Goal: Navigation & Orientation: Find specific page/section

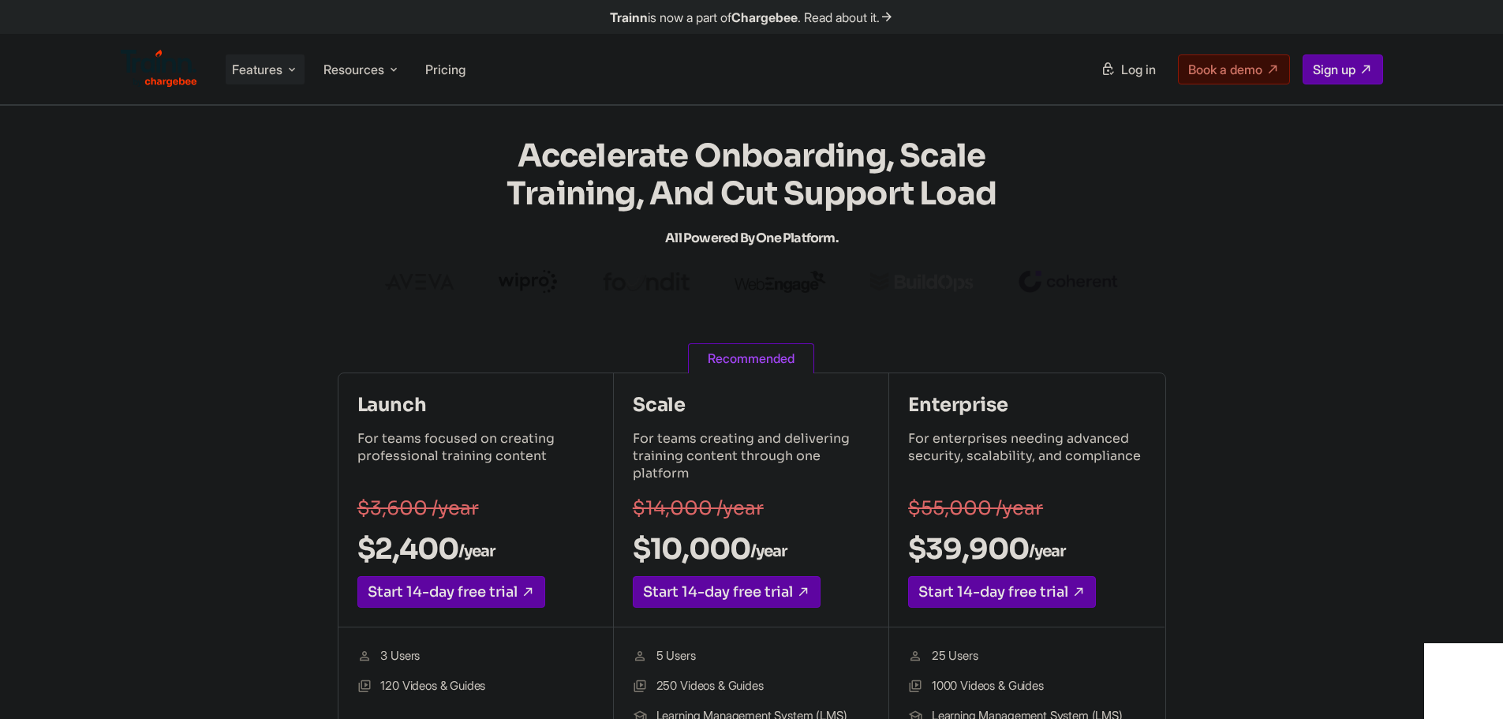
click at [281, 73] on span "Features" at bounding box center [257, 69] width 51 height 17
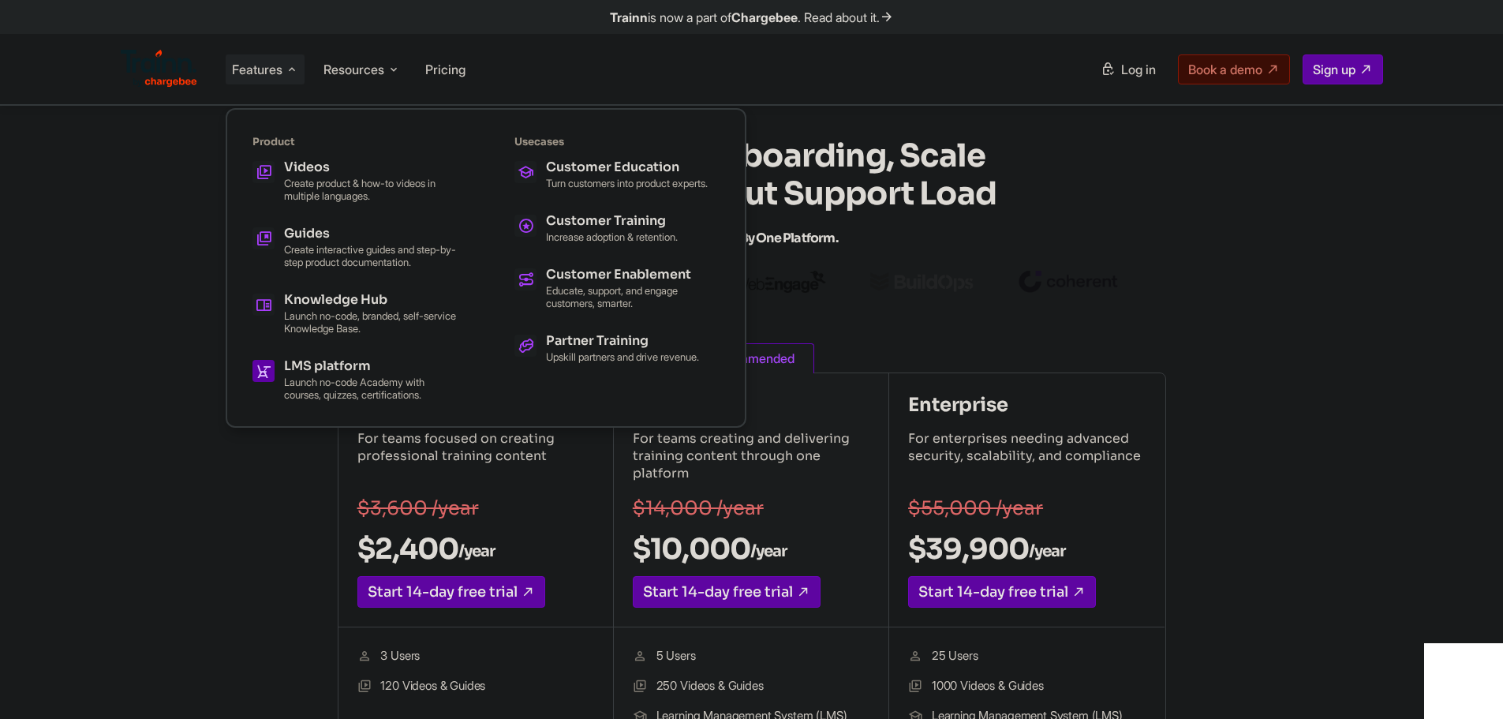
click at [329, 360] on h5 "LMS platform" at bounding box center [371, 366] width 174 height 13
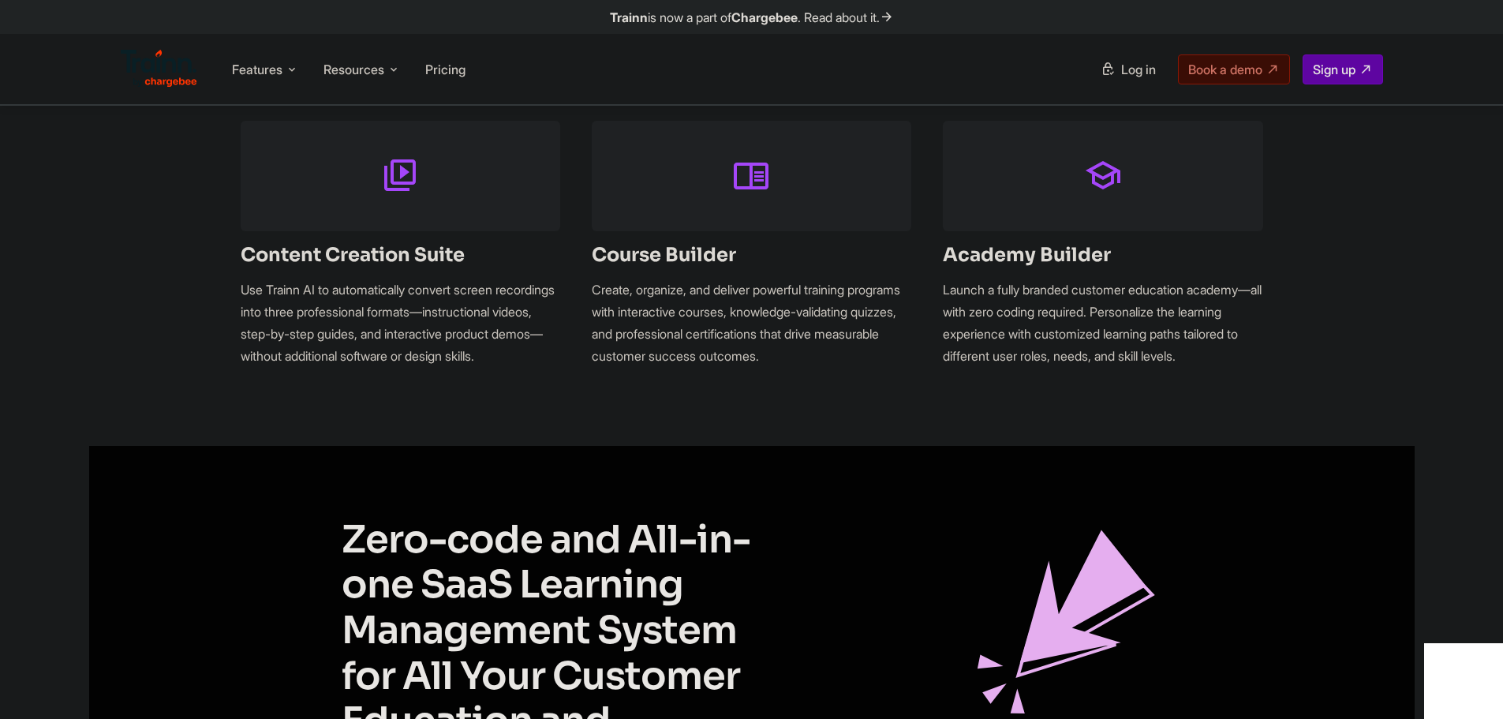
scroll to position [1894, 0]
click at [1177, 324] on p "Launch a fully branded customer education academy—all with zero coding required…" at bounding box center [1103, 323] width 320 height 88
click at [1142, 320] on p "Launch a fully branded customer education academy—all with zero coding required…" at bounding box center [1103, 323] width 320 height 88
click at [1169, 321] on p "Launch a fully branded customer education academy—all with zero coding required…" at bounding box center [1103, 323] width 320 height 88
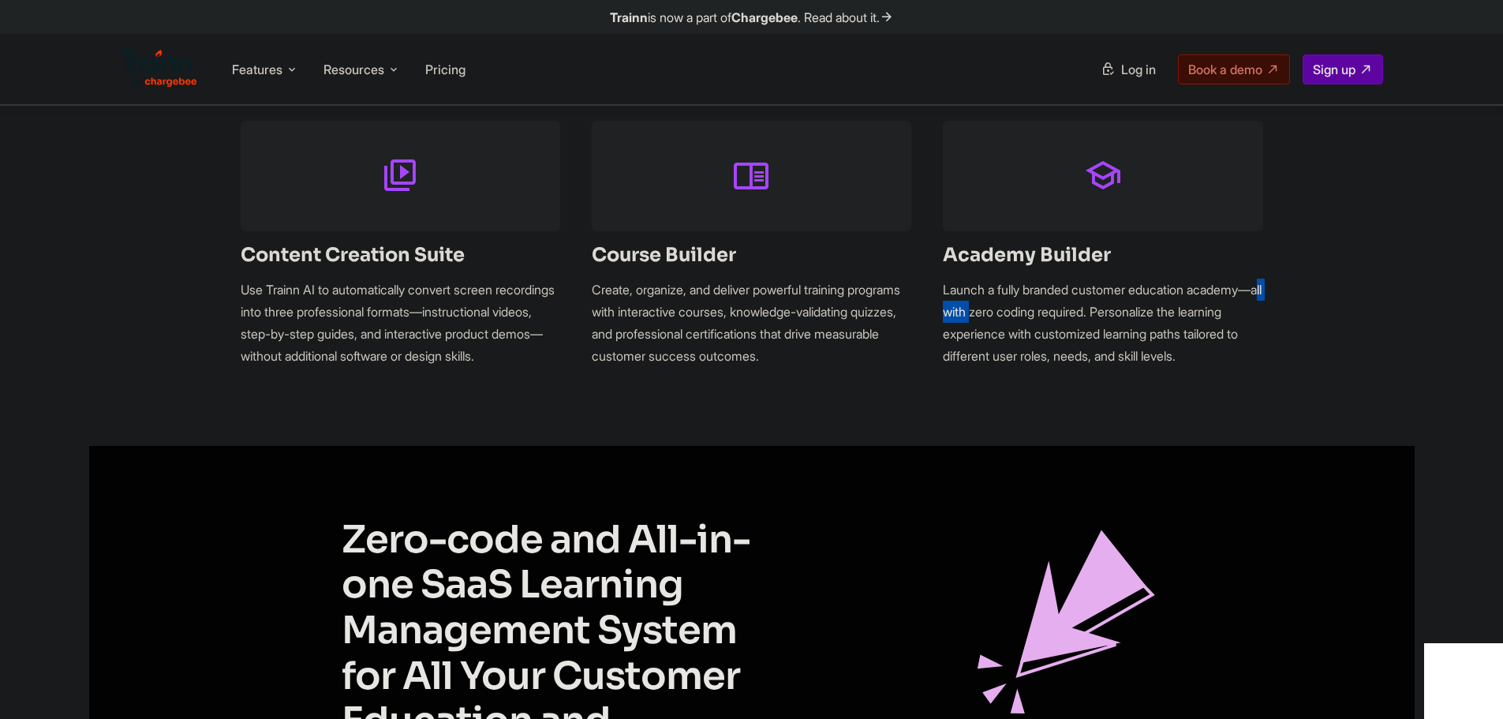
click at [1169, 321] on p "Launch a fully branded customer education academy—all with zero coding required…" at bounding box center [1103, 323] width 320 height 88
click at [1237, 316] on p "Launch a fully branded customer education academy—all with zero coding required…" at bounding box center [1103, 323] width 320 height 88
click at [1095, 313] on p "Launch a fully branded customer education academy—all with zero coding required…" at bounding box center [1103, 323] width 320 height 88
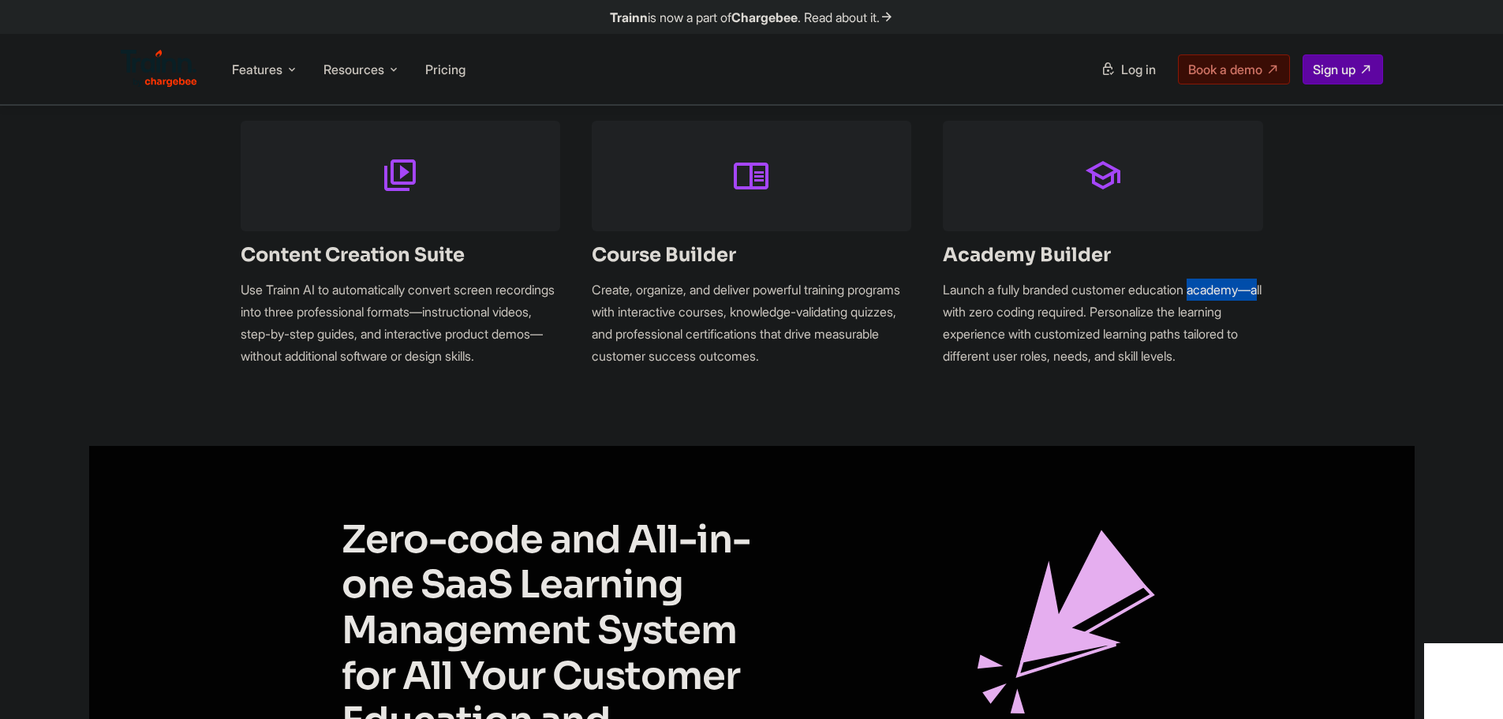
click at [1111, 320] on p "Launch a fully branded customer education academy—all with zero coding required…" at bounding box center [1103, 323] width 320 height 88
click at [1172, 313] on p "Launch a fully branded customer education academy—all with zero coding required…" at bounding box center [1103, 323] width 320 height 88
click at [1241, 319] on p "Launch a fully branded customer education academy—all with zero coding required…" at bounding box center [1103, 323] width 320 height 88
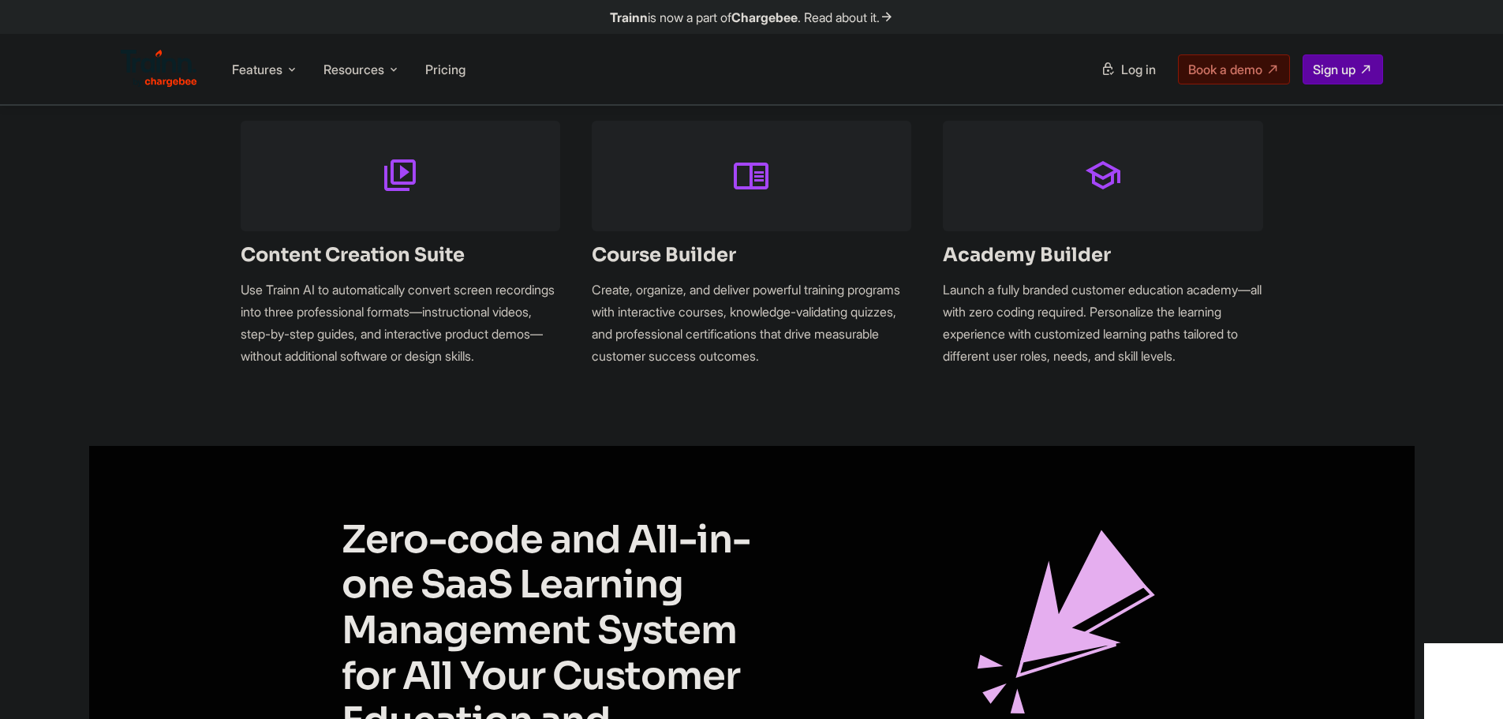
click at [1241, 319] on p "Launch a fully branded customer education academy—all with zero coding required…" at bounding box center [1103, 323] width 320 height 88
click at [1150, 336] on p "Launch a fully branded customer education academy—all with zero coding required…" at bounding box center [1103, 323] width 320 height 88
click at [1160, 342] on p "Launch a fully branded customer education academy—all with zero coding required…" at bounding box center [1103, 323] width 320 height 88
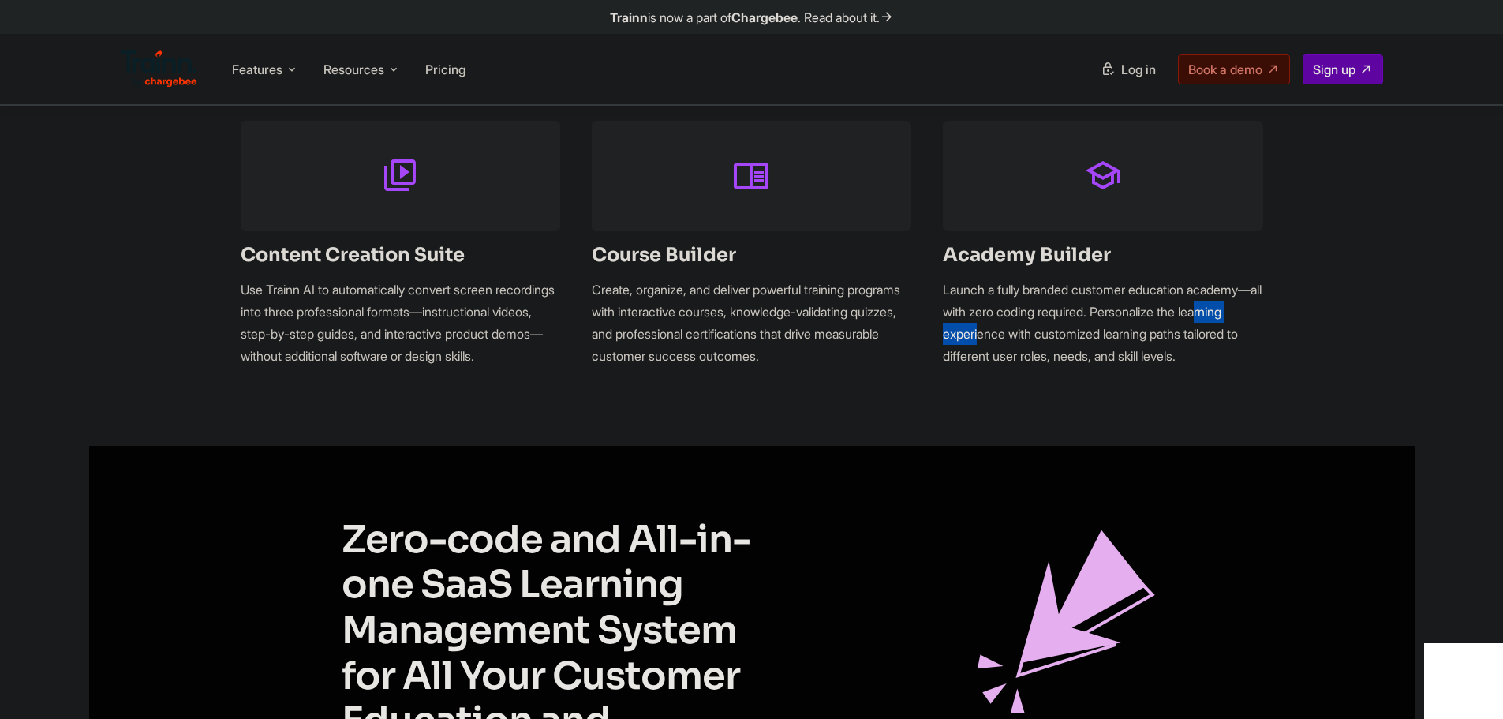
click at [1275, 336] on div "The Only SaaS LMS with Built-In Content Creation Suite Content Creation Suite U…" at bounding box center [752, 165] width 1136 height 403
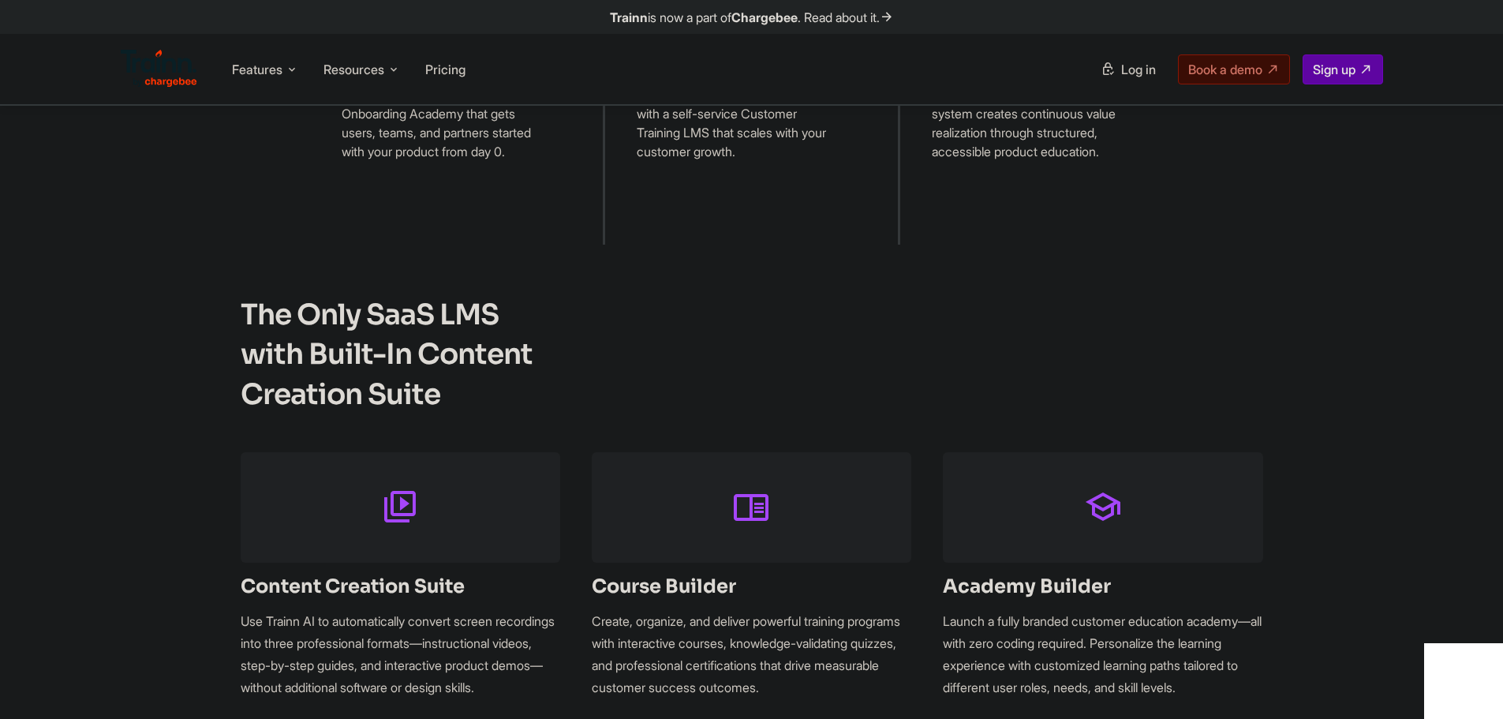
scroll to position [1500, 0]
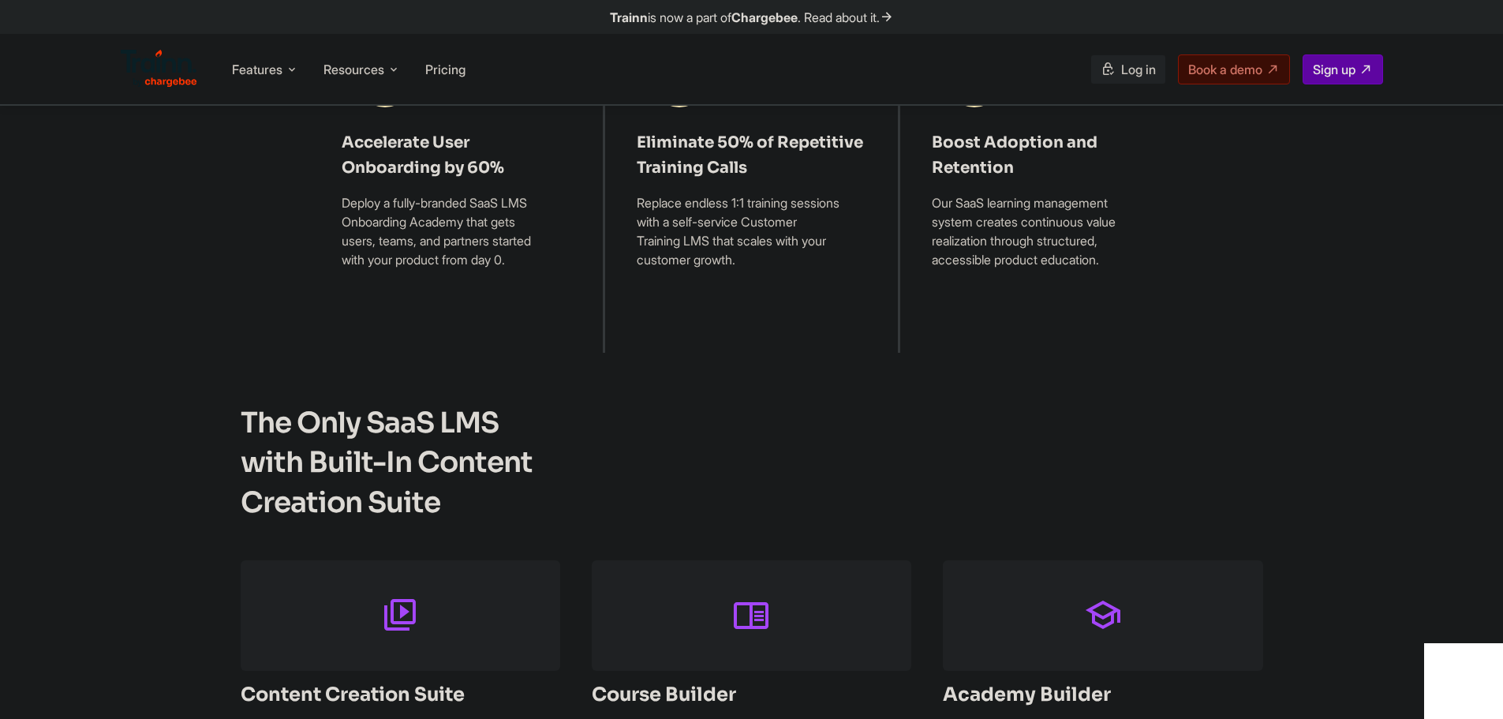
click at [1121, 78] on link "Log in" at bounding box center [1128, 69] width 74 height 28
